Goal: Task Accomplishment & Management: Complete application form

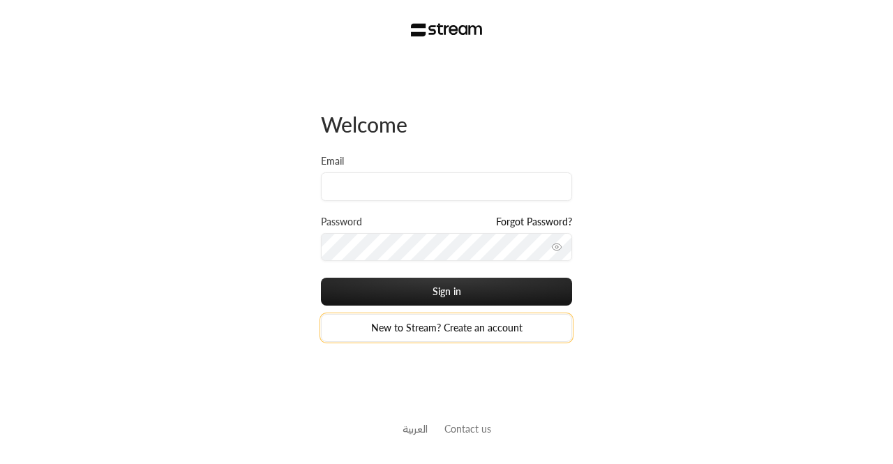
click at [426, 334] on link "New to Stream? Create an account" at bounding box center [446, 328] width 251 height 28
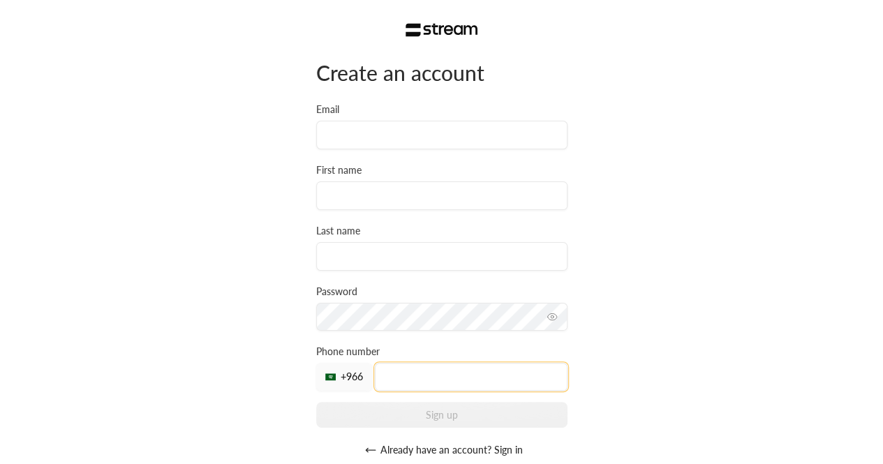
click at [431, 364] on input "tel" at bounding box center [471, 377] width 193 height 28
click at [391, 137] on input "Email" at bounding box center [441, 135] width 251 height 29
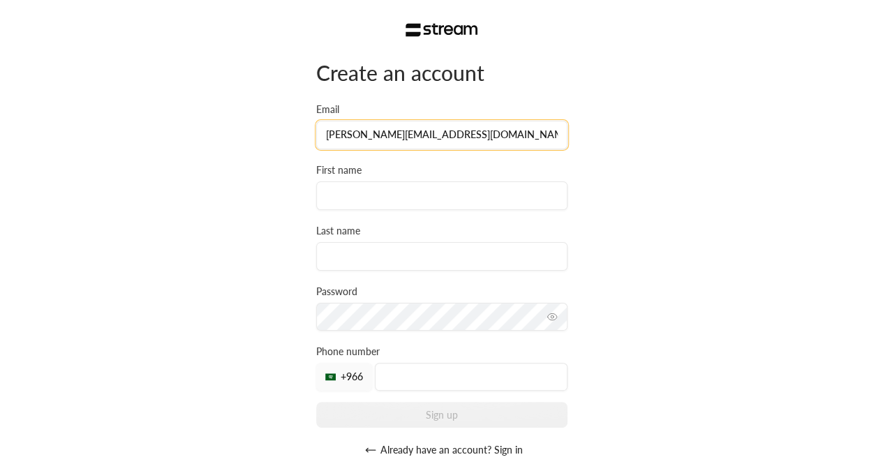
click at [416, 135] on input "k.aborashid+flavours@streampay.sa" at bounding box center [441, 135] width 251 height 29
type input "k.aborashid+testing@streampay.sa"
click at [416, 211] on div "Create an account Email k.aborashid+testing@streampay.sa First name Last name P…" at bounding box center [441, 261] width 251 height 405
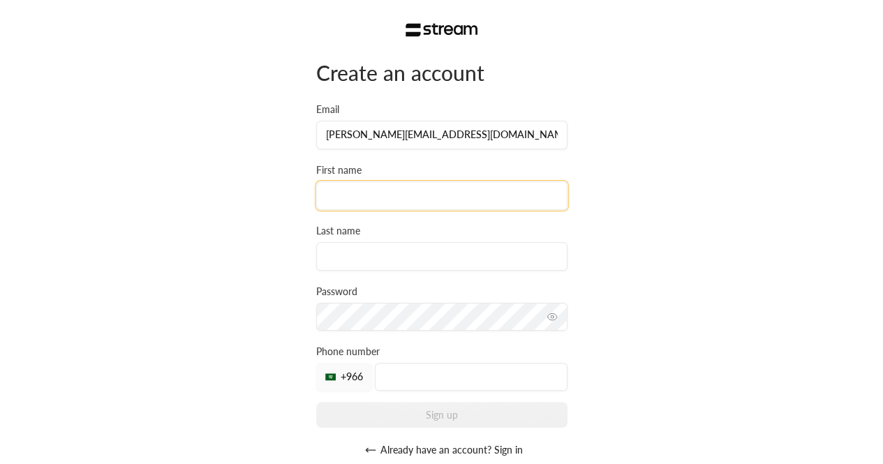
click at [404, 199] on input at bounding box center [441, 195] width 251 height 29
type input "Prime"
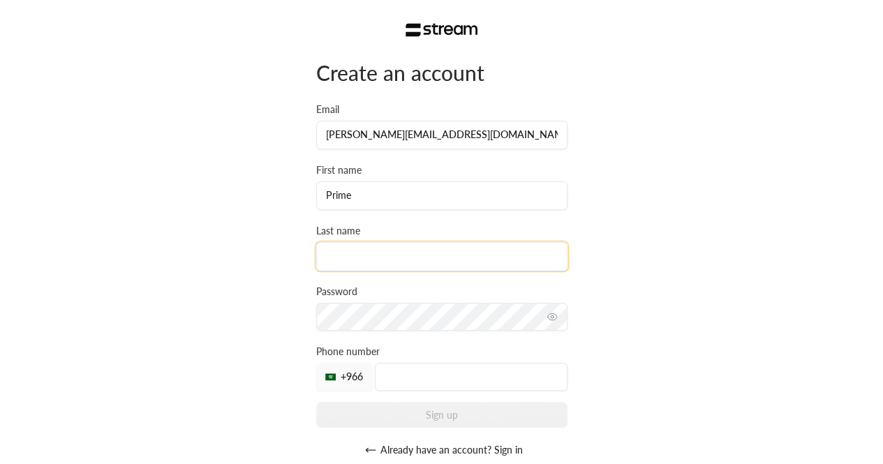
click at [399, 248] on input at bounding box center [441, 256] width 251 height 29
type input "Code"
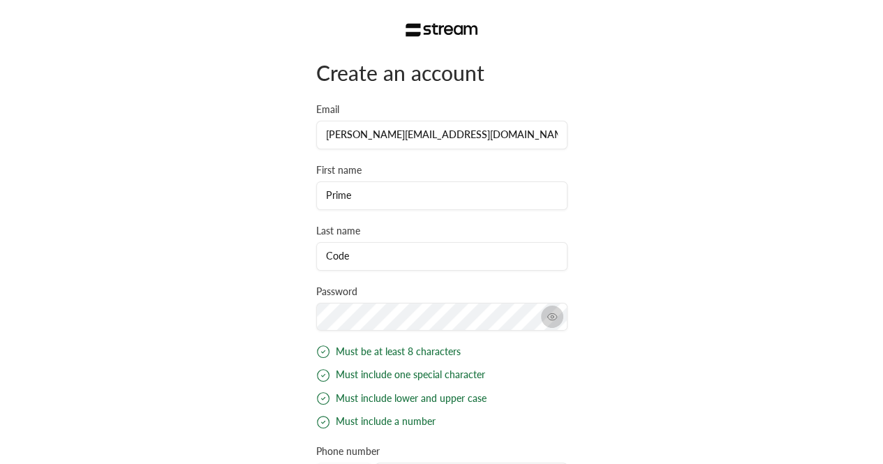
click at [550, 325] on button "toggle password visibility" at bounding box center [552, 317] width 22 height 22
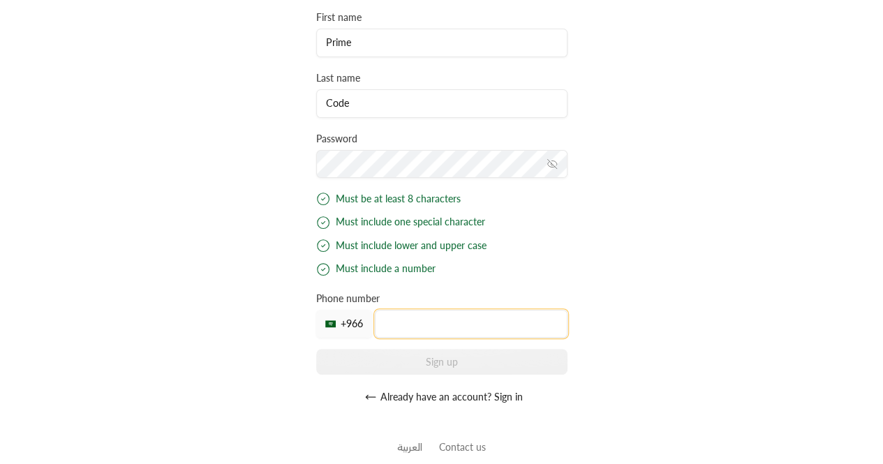
click at [410, 315] on input "tel" at bounding box center [471, 324] width 193 height 28
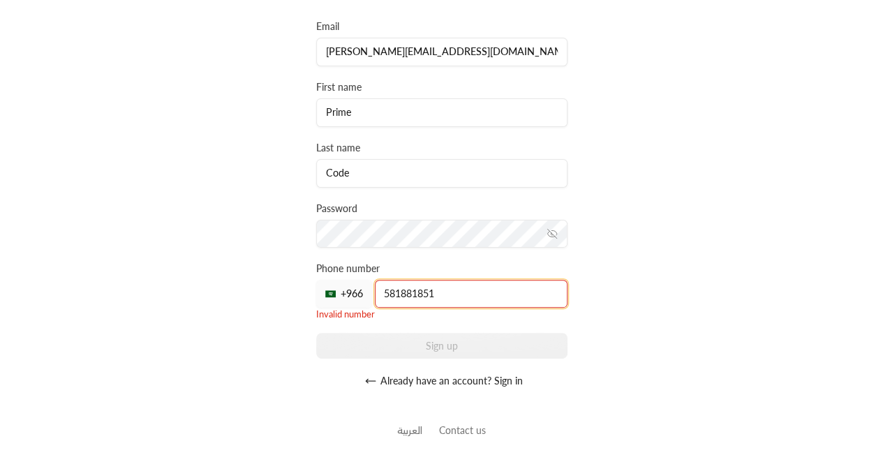
scroll to position [70, 0]
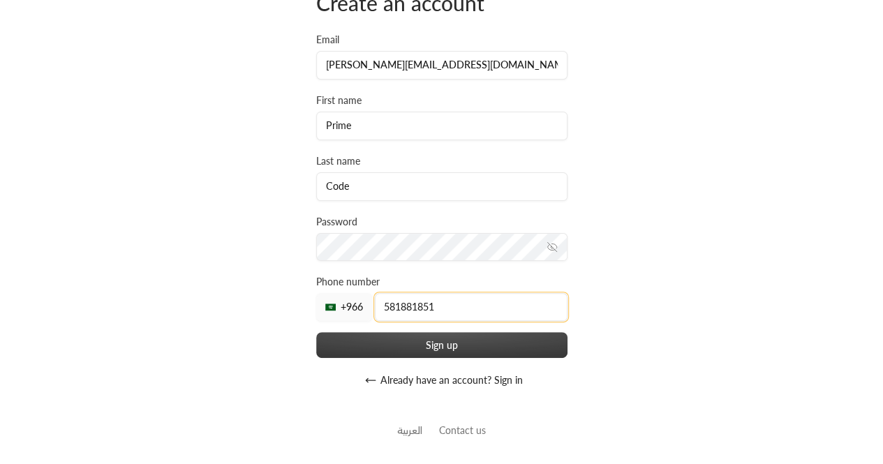
type input "581881851"
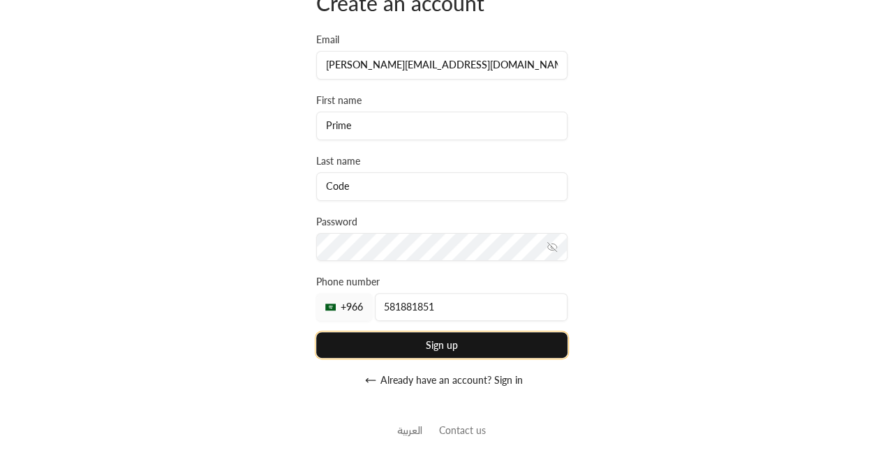
click at [407, 348] on button "Sign up" at bounding box center [441, 345] width 251 height 26
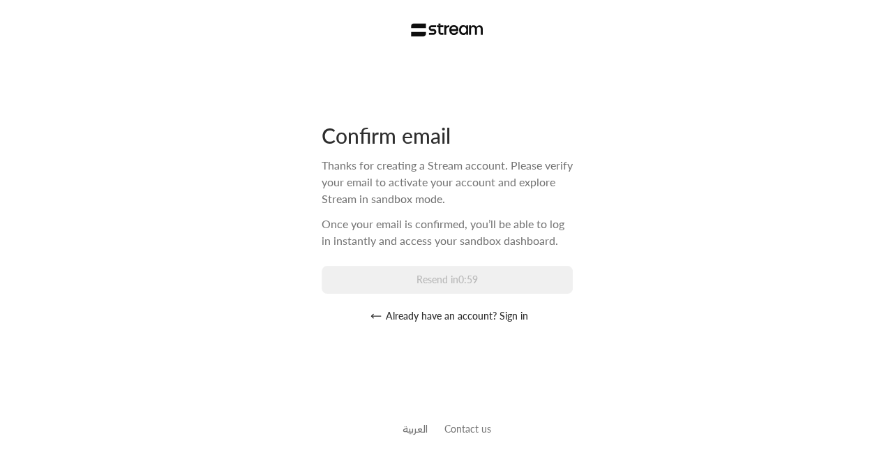
scroll to position [0, 0]
